Goal: Find specific page/section: Find specific page/section

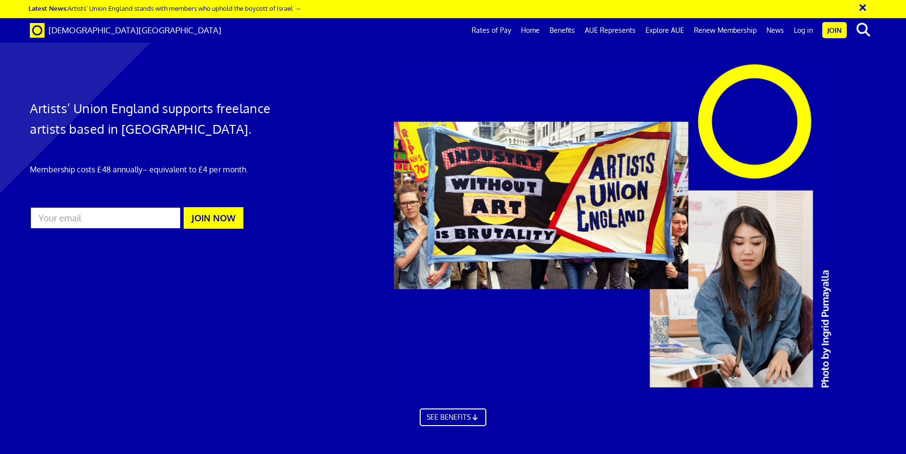
scroll to position [0, 14]
click at [542, 29] on link "Home" at bounding box center [530, 30] width 28 height 24
click at [536, 29] on link "Home" at bounding box center [530, 30] width 28 height 24
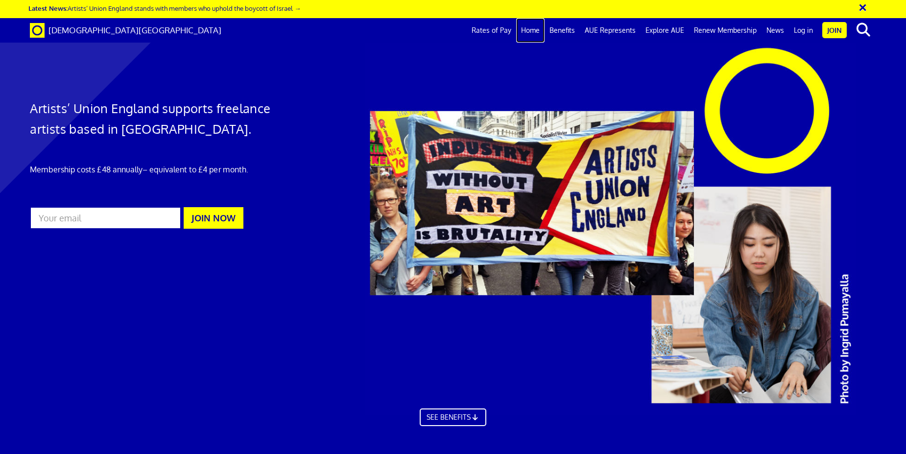
scroll to position [2916, 0]
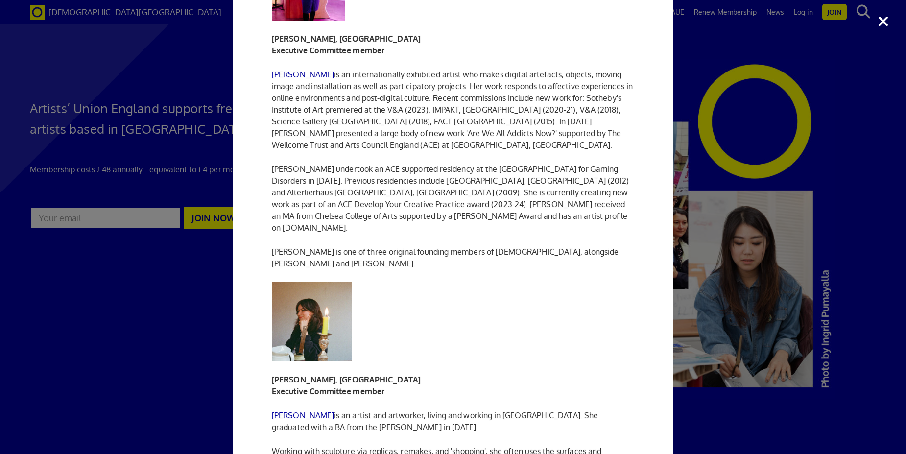
scroll to position [1649, 0]
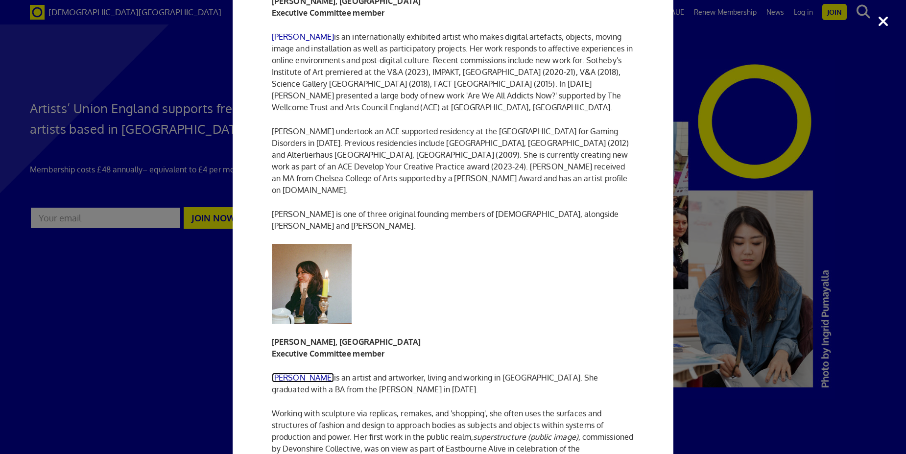
click at [294, 373] on link "[PERSON_NAME]" at bounding box center [303, 378] width 62 height 10
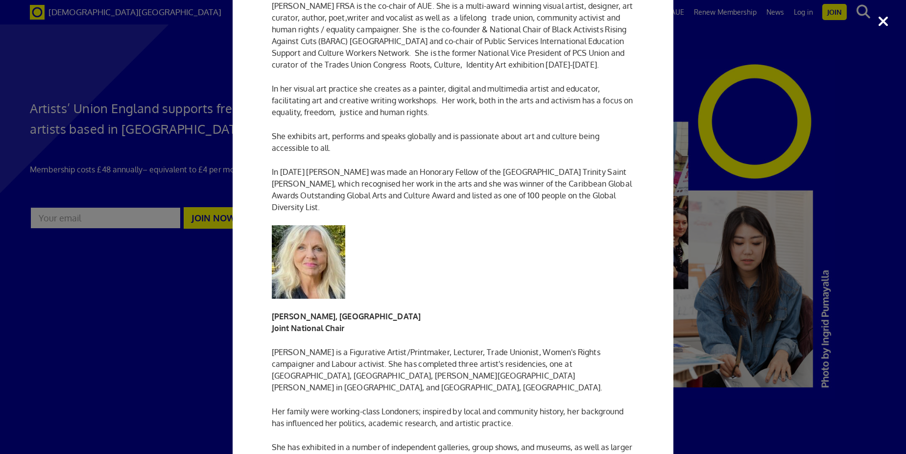
scroll to position [331, 0]
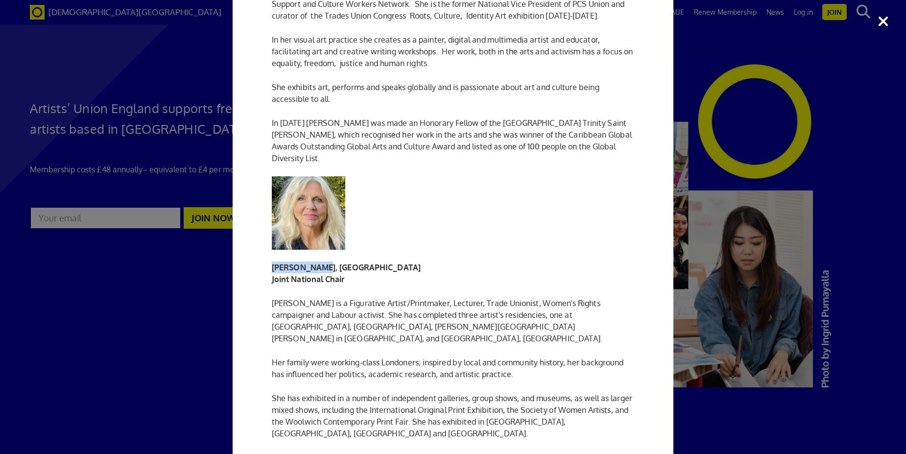
drag, startPoint x: 322, startPoint y: 254, endPoint x: 268, endPoint y: 251, distance: 53.9
copy strong "[PERSON_NAME]"
click at [179, 21] on div "Executive Committee Current members of the Executive Committee (serving [DATE]-…" at bounding box center [453, 227] width 906 height 454
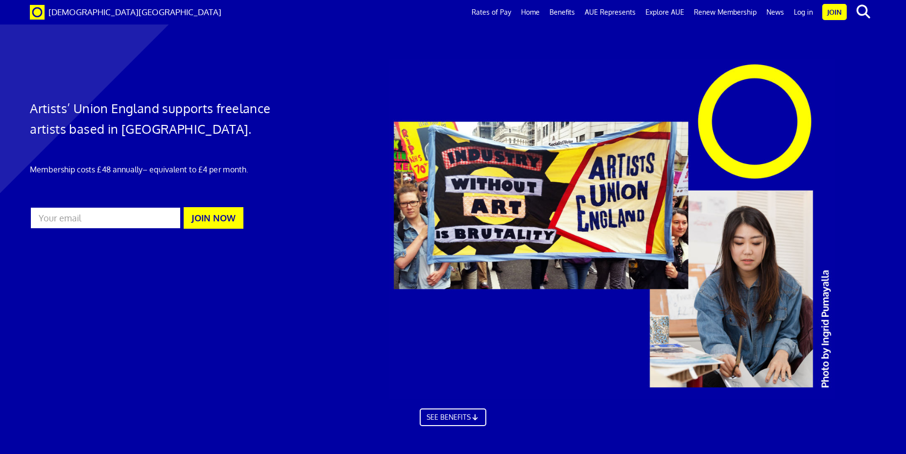
scroll to position [2916, 0]
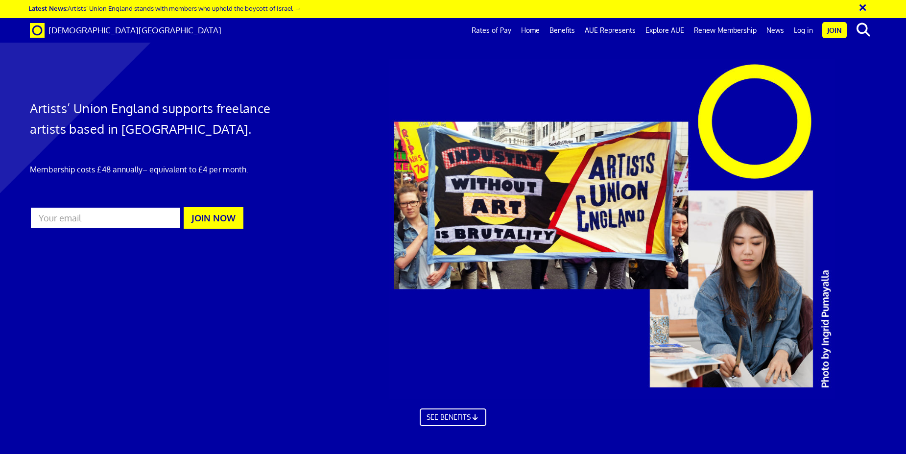
scroll to position [0, 14]
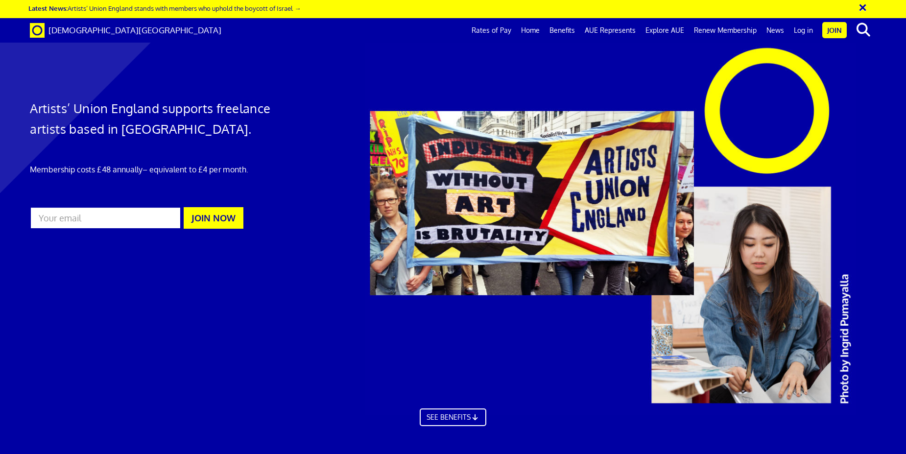
scroll to position [1497, 0]
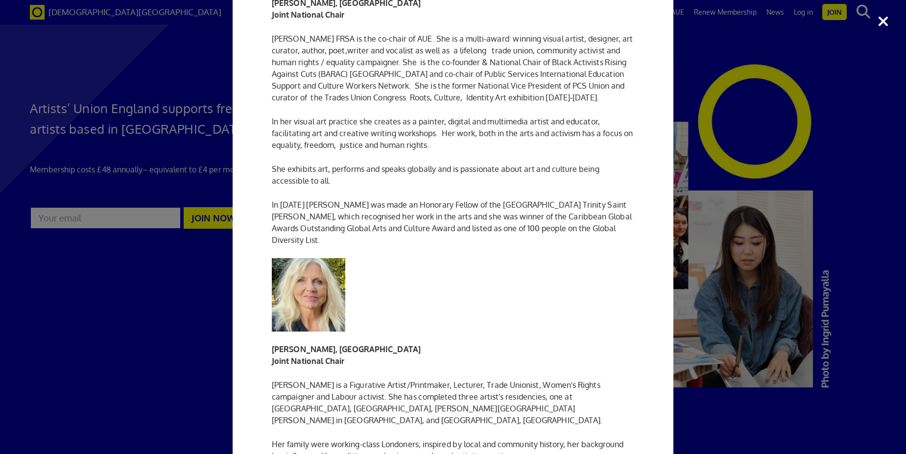
scroll to position [251, 0]
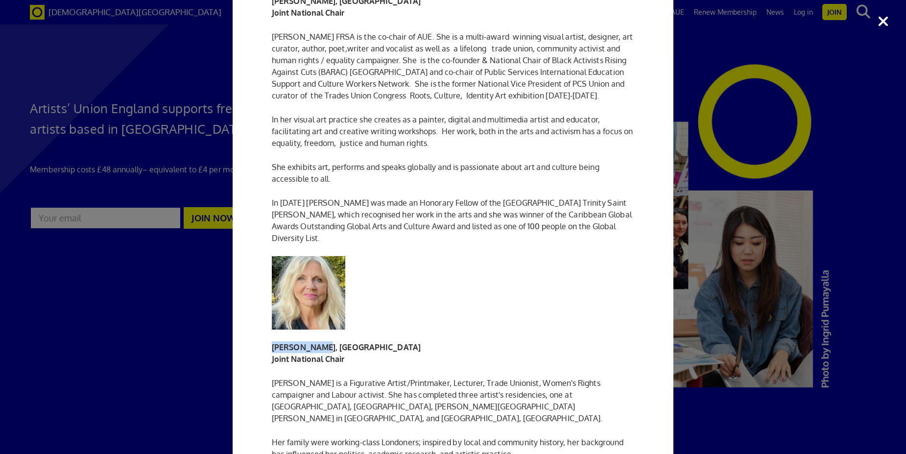
drag, startPoint x: 322, startPoint y: 334, endPoint x: 271, endPoint y: 331, distance: 51.5
copy strong "[PERSON_NAME]"
click at [569, 222] on p "In [DATE] [PERSON_NAME] was made an Honorary Fellow of the [GEOGRAPHIC_DATA] Tr…" at bounding box center [453, 220] width 362 height 47
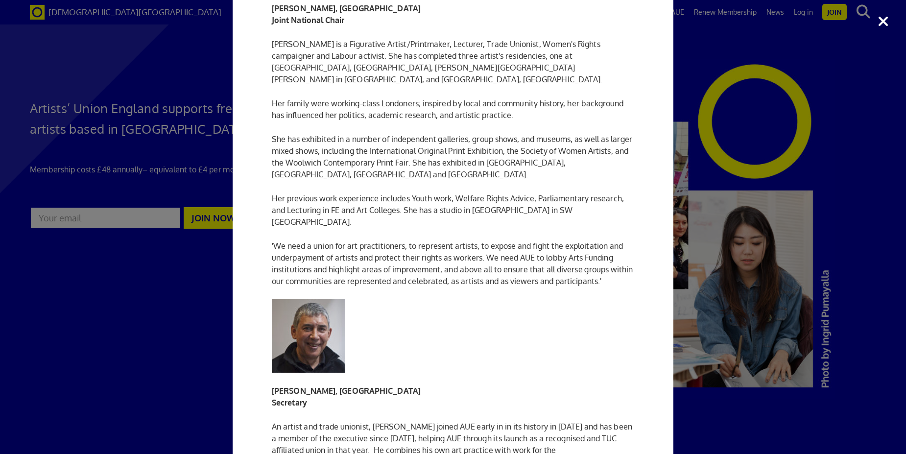
scroll to position [568, 0]
